Goal: Task Accomplishment & Management: Use online tool/utility

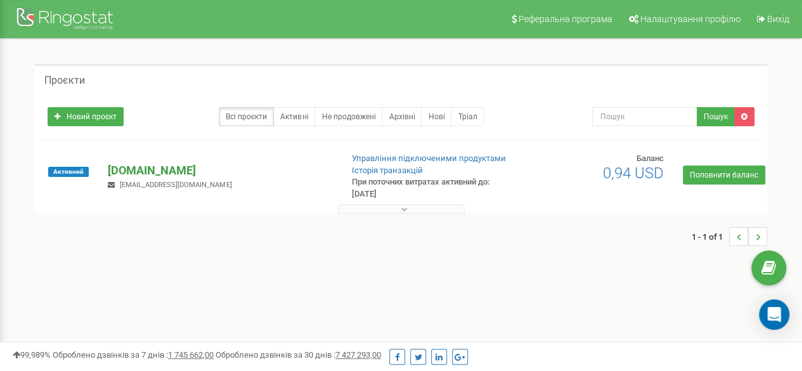
click at [146, 166] on p "[DOMAIN_NAME]" at bounding box center [219, 170] width 223 height 16
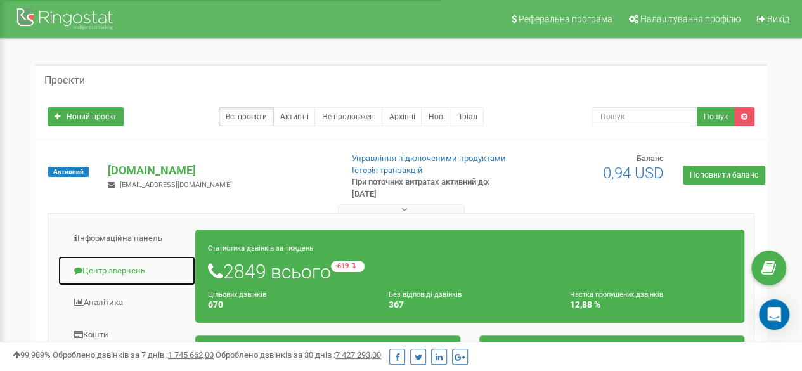
click at [102, 272] on link "Центр звернень" at bounding box center [127, 270] width 138 height 31
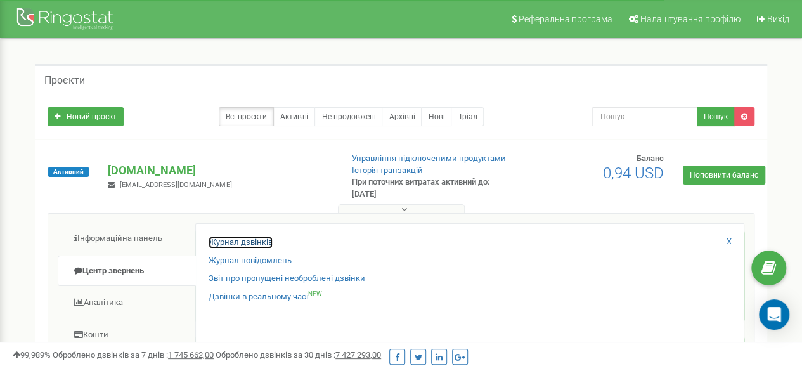
click at [231, 241] on link "Журнал дзвінків" at bounding box center [241, 242] width 64 height 12
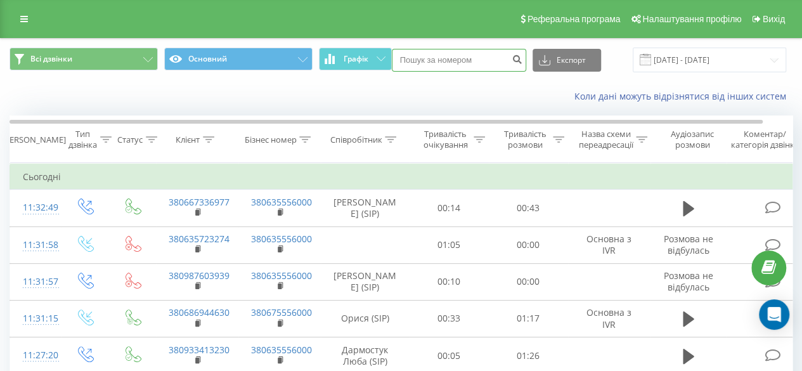
click at [431, 61] on input at bounding box center [459, 60] width 134 height 23
type input "0933413230"
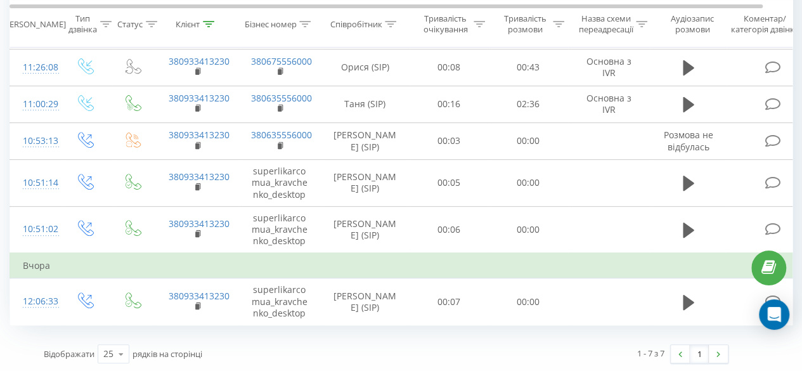
scroll to position [186, 0]
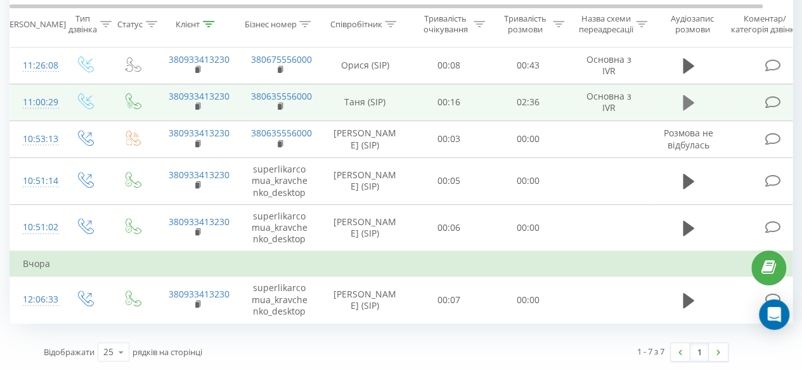
click at [692, 96] on icon at bounding box center [688, 103] width 11 height 18
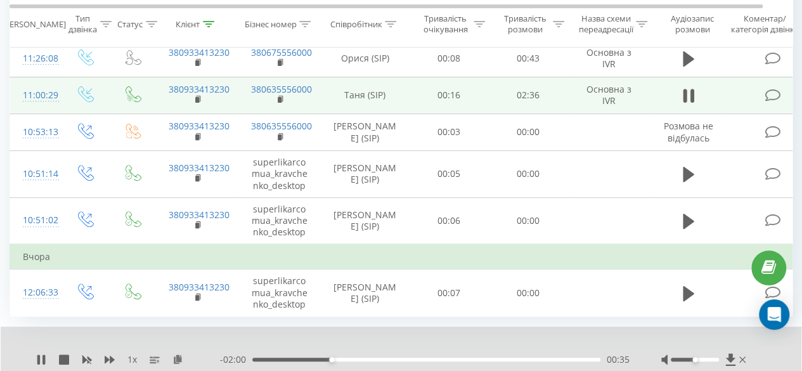
scroll to position [235, 0]
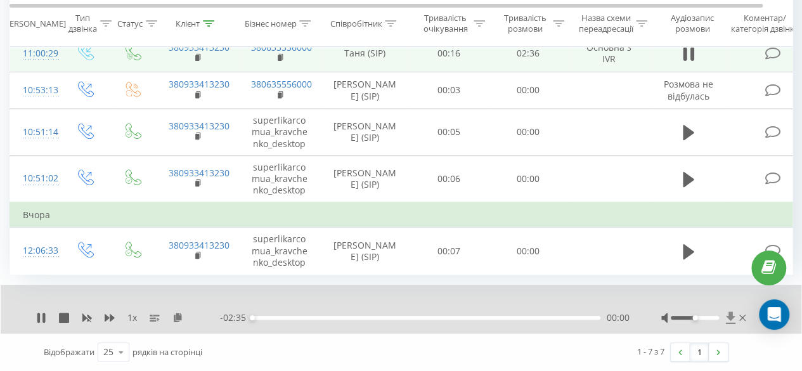
click at [728, 319] on icon at bounding box center [730, 317] width 11 height 13
click at [449, 357] on div "1 - 7 з 7 1" at bounding box center [561, 351] width 351 height 37
click at [792, 361] on div at bounding box center [792, 361] width 0 height 0
click at [716, 357] on link at bounding box center [718, 352] width 19 height 18
